Goal: Task Accomplishment & Management: Manage account settings

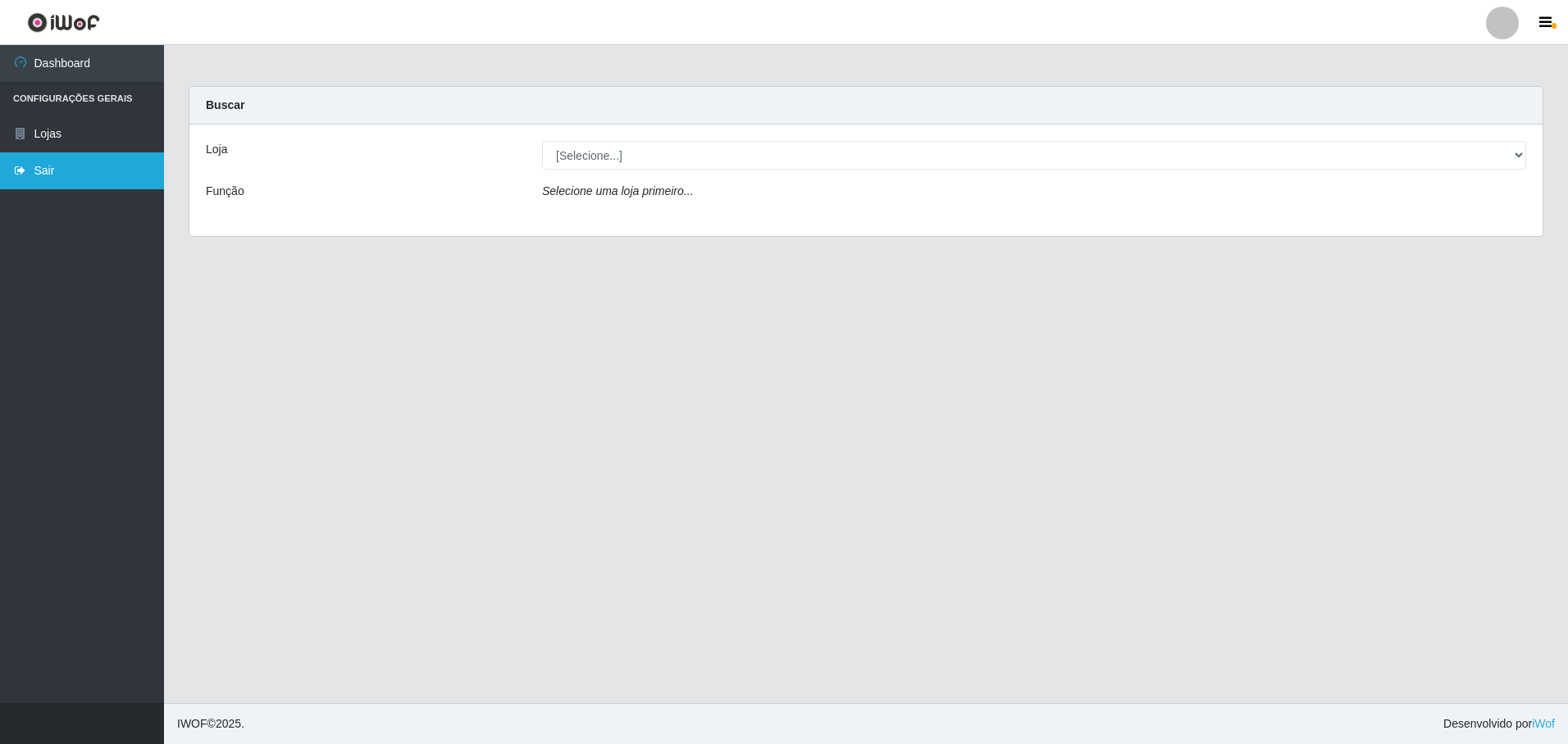
click at [37, 179] on link "Sair" at bounding box center [81, 171] width 164 height 37
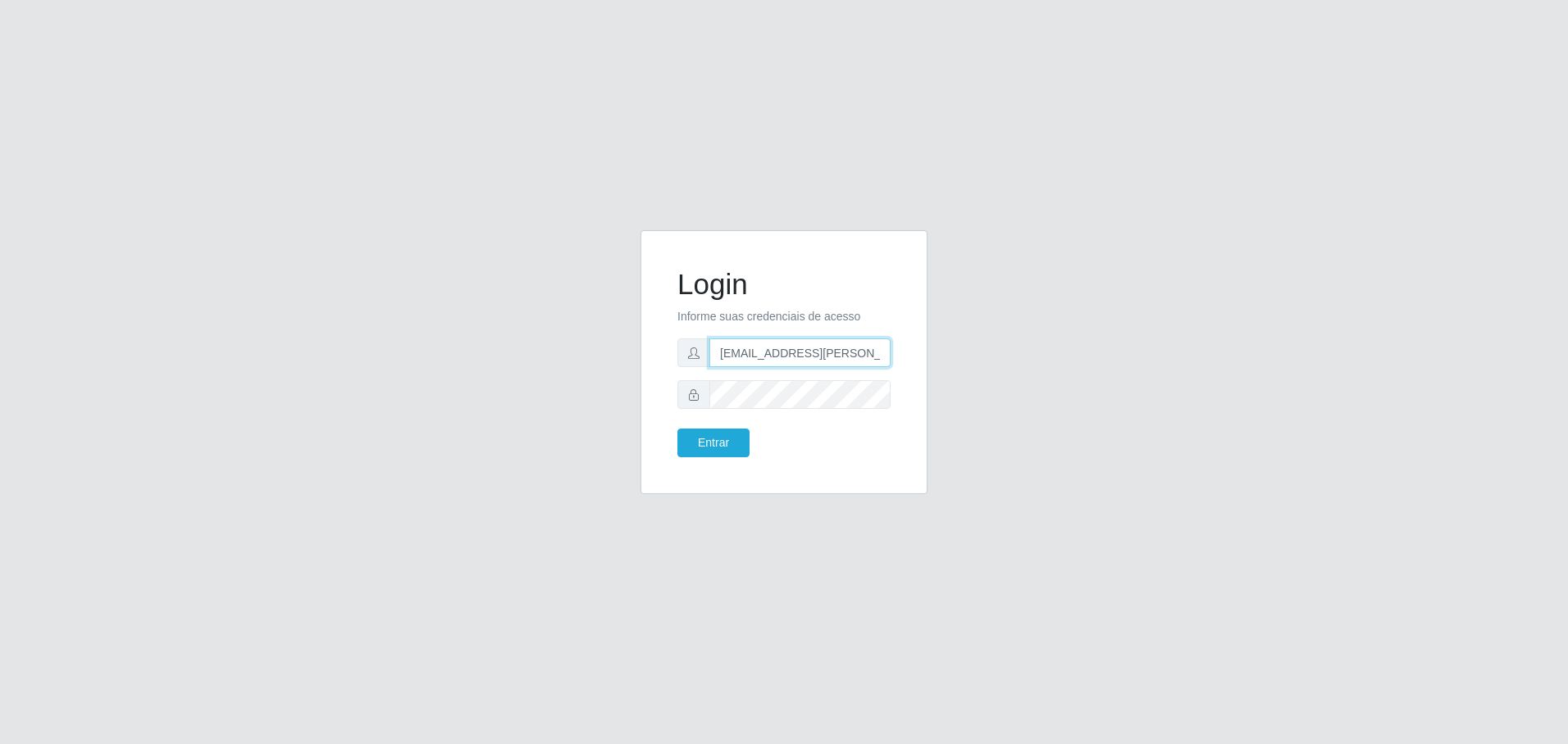
click at [799, 358] on input "[EMAIL_ADDRESS][PERSON_NAME][DOMAIN_NAME]" at bounding box center [800, 353] width 181 height 29
click at [800, 357] on input "[EMAIL_ADDRESS][PERSON_NAME][DOMAIN_NAME]" at bounding box center [800, 353] width 181 height 29
type input "27988311038"
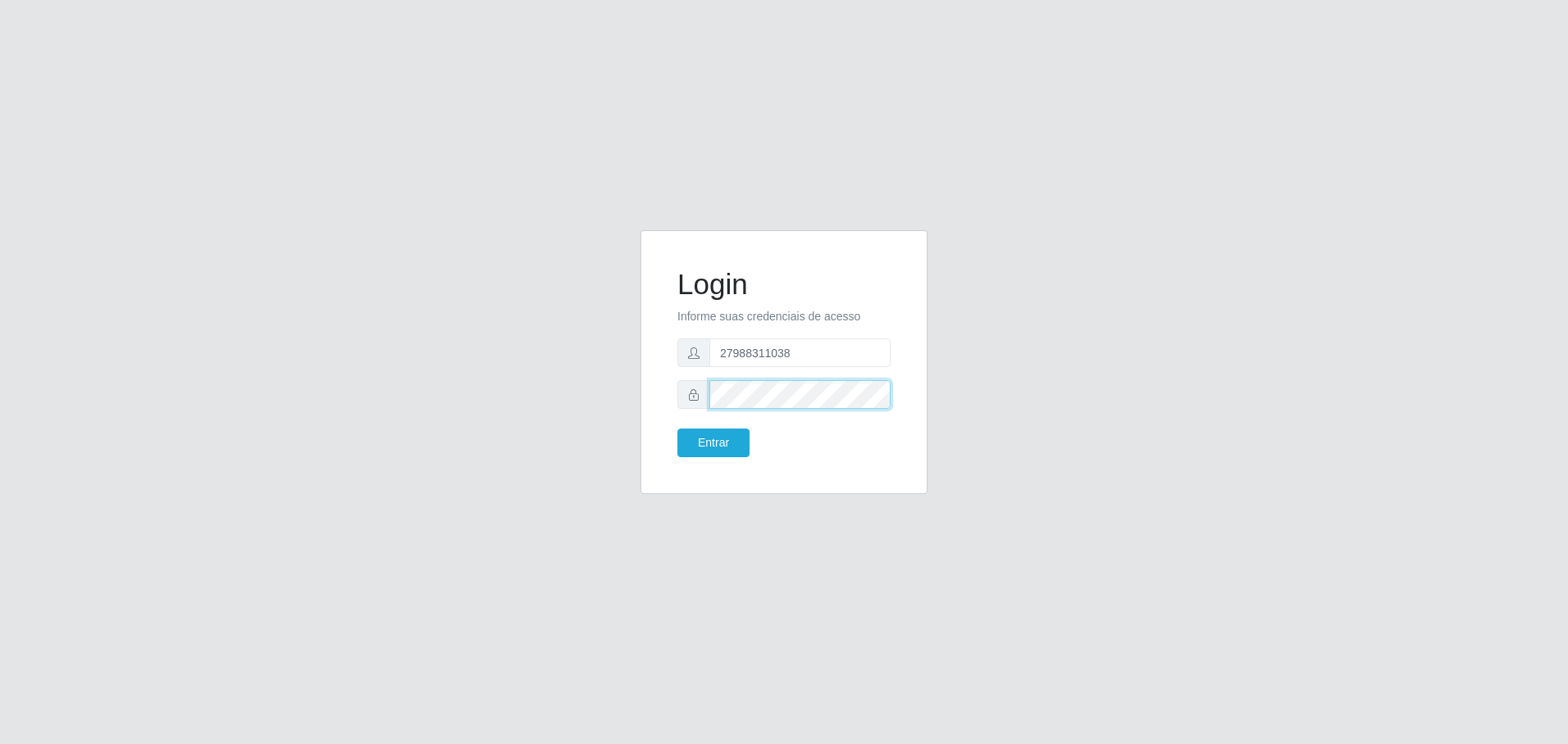
click at [493, 373] on div "Login Informe suas credenciais de acesso 27988311038 Entrar" at bounding box center [784, 372] width 935 height 284
click at [688, 445] on button "Entrar" at bounding box center [713, 443] width 72 height 29
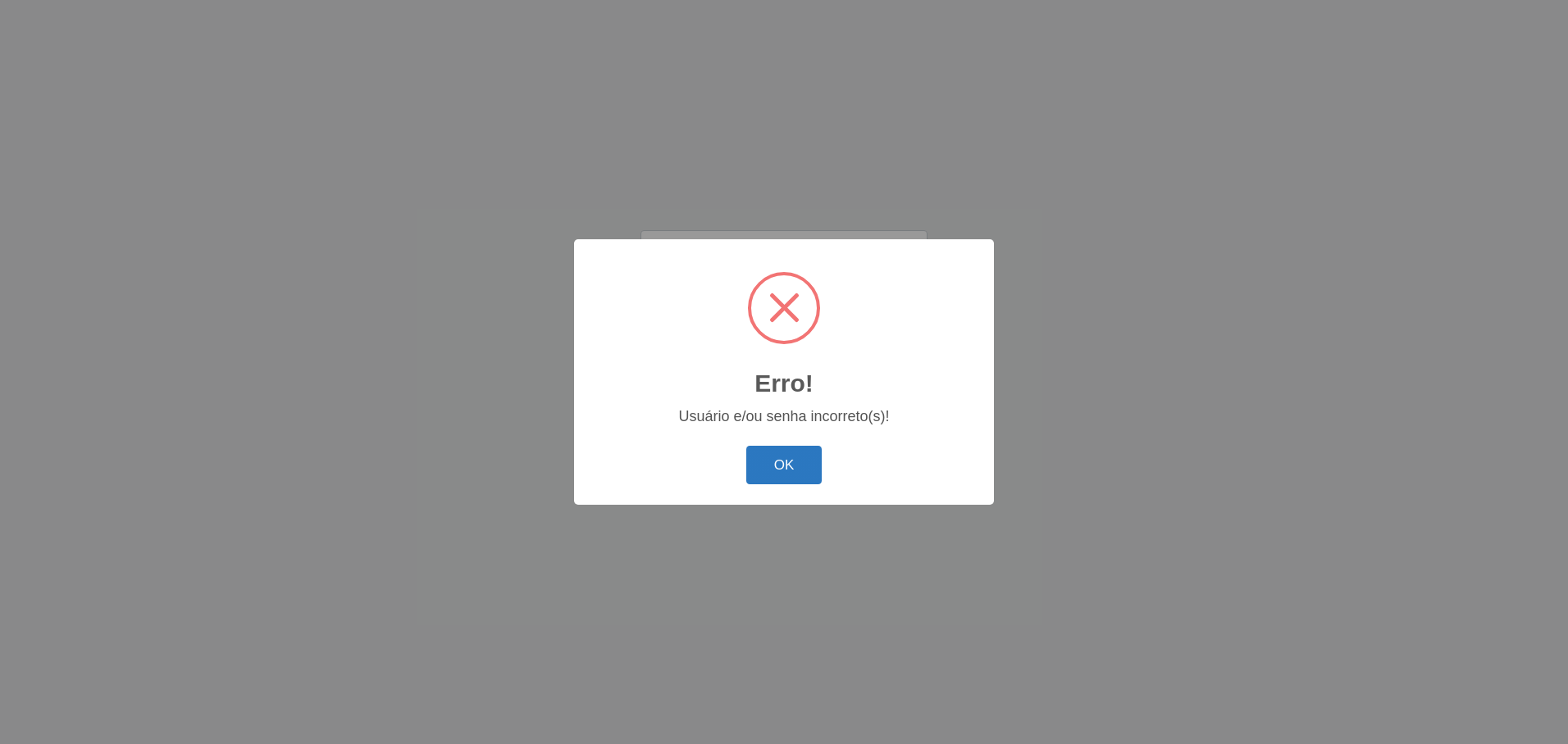
click at [798, 475] on button "OK" at bounding box center [784, 465] width 76 height 38
